Goal: Task Accomplishment & Management: Manage account settings

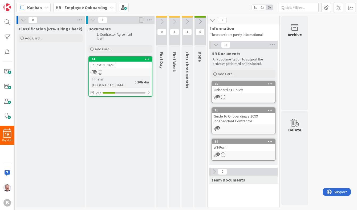
click at [121, 68] on div "[PERSON_NAME]" at bounding box center [120, 64] width 63 height 7
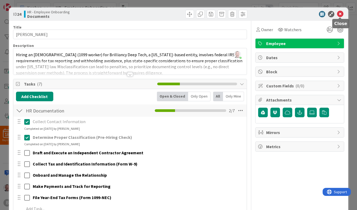
click at [307, 14] on icon at bounding box center [340, 14] width 6 height 6
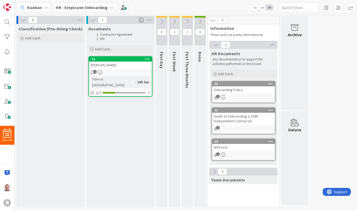
click at [129, 71] on div "1" at bounding box center [120, 72] width 63 height 5
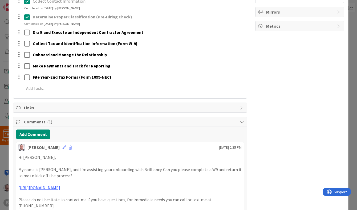
scroll to position [120, 0]
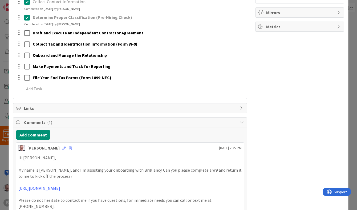
click at [238, 122] on div "Comments ( 1 )" at bounding box center [129, 122] width 233 height 10
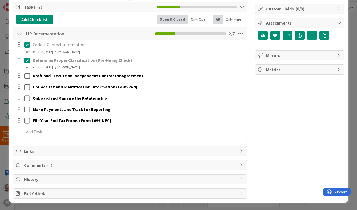
scroll to position [77, 0]
drag, startPoint x: 286, startPoint y: 131, endPoint x: 275, endPoint y: 136, distance: 11.5
click at [275, 136] on div "Owner Watchers Employee Dates Block Custom Fields ( 0/0 ) Attachments Mirrors M…" at bounding box center [299, 71] width 89 height 255
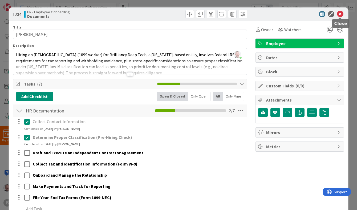
click at [307, 16] on icon at bounding box center [340, 14] width 6 height 6
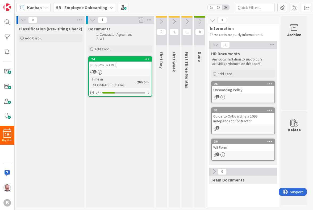
click at [211, 20] on icon at bounding box center [213, 20] width 6 height 6
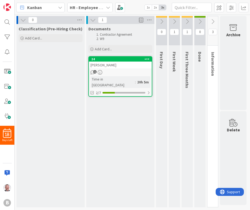
click at [22, 20] on icon at bounding box center [23, 20] width 6 height 6
